Goal: Transaction & Acquisition: Purchase product/service

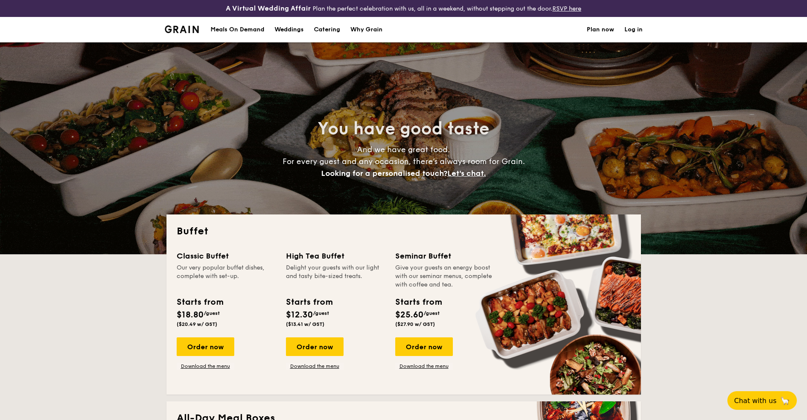
select select
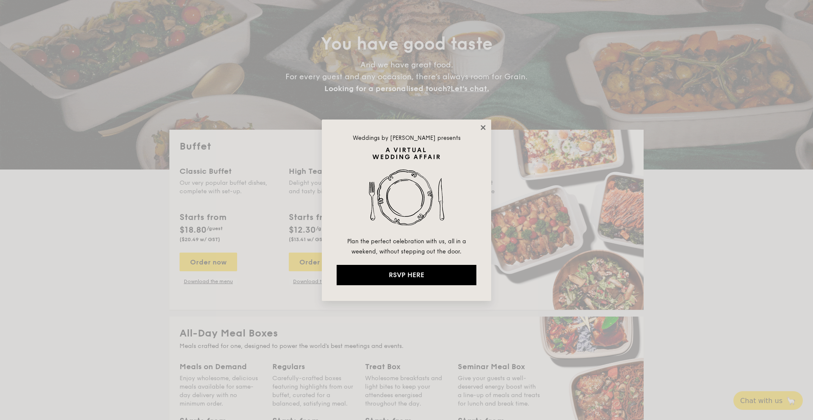
click at [482, 126] on icon at bounding box center [483, 127] width 5 height 5
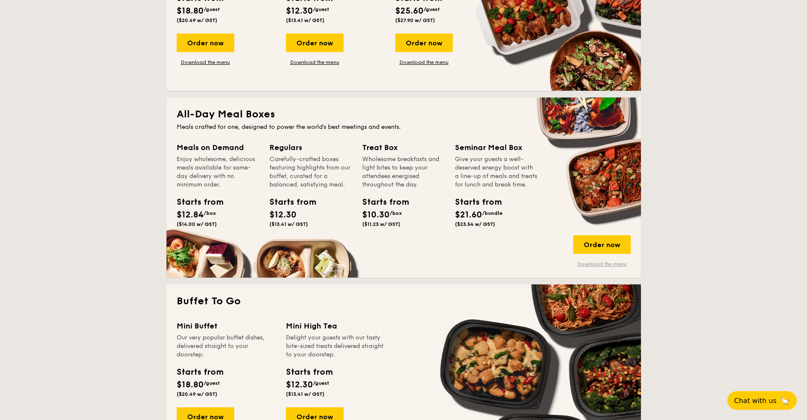
scroll to position [297, 0]
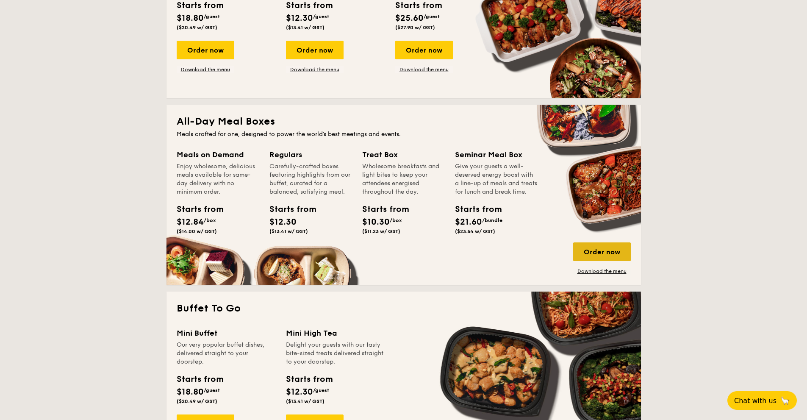
click at [601, 254] on div "Order now" at bounding box center [602, 251] width 58 height 19
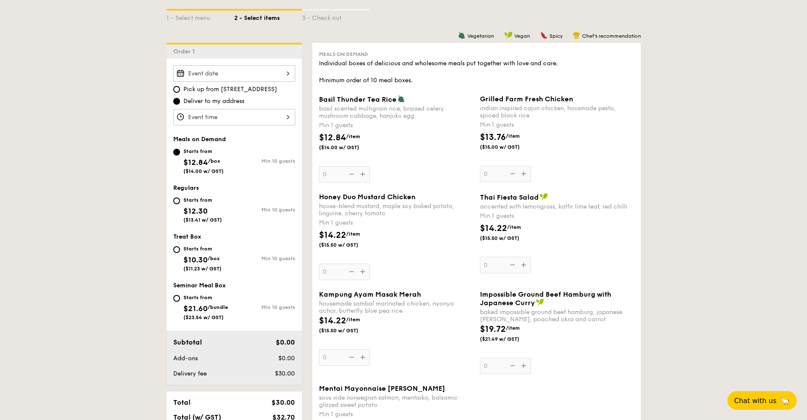
scroll to position [212, 0]
click at [187, 203] on div "Starts from" at bounding box center [202, 201] width 39 height 7
click at [180, 203] on input "Starts from $12.30 ($13.41 w/ GST) Min 10 guests" at bounding box center [176, 202] width 7 height 7
radio input "true"
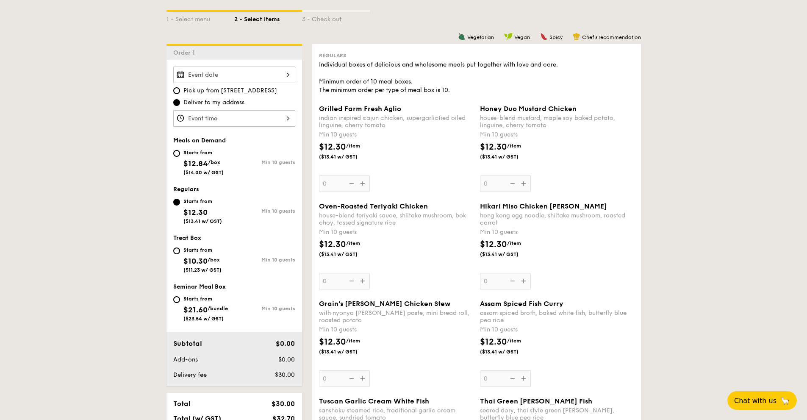
click at [354, 183] on div "Grilled Farm Fresh Aglio indian inspired cajun chicken, supergarlicfied oiled l…" at bounding box center [396, 148] width 154 height 87
click at [354, 183] on input "0" at bounding box center [344, 183] width 51 height 17
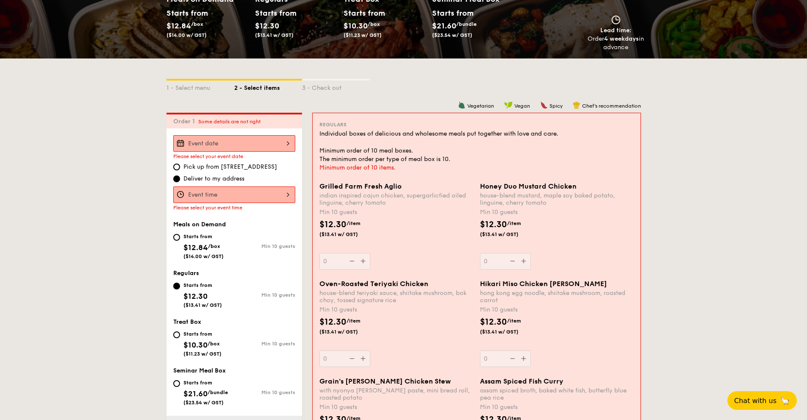
scroll to position [116, 0]
